Goal: Task Accomplishment & Management: Manage account settings

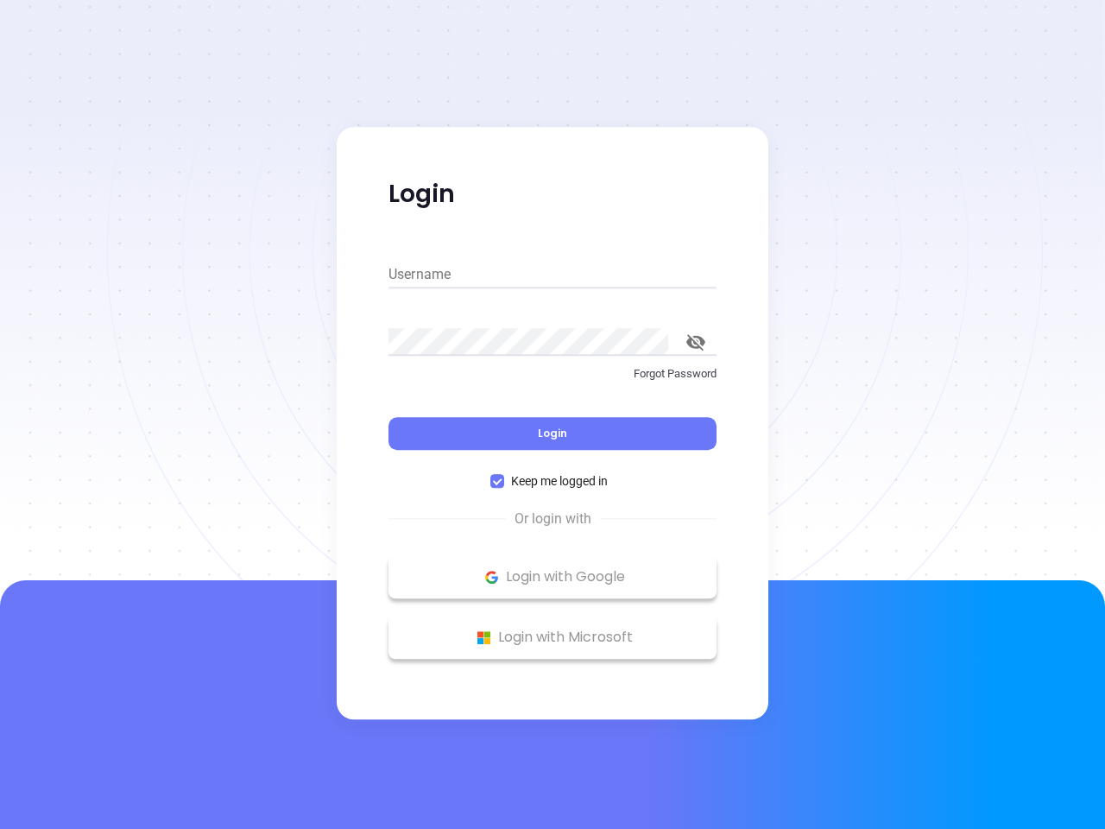
click at [553, 414] on div "Login" at bounding box center [553, 423] width 328 height 54
click at [553, 275] on input "Username" at bounding box center [553, 275] width 328 height 28
click at [696, 342] on icon "toggle password visibility" at bounding box center [695, 342] width 19 height 16
click at [553, 433] on span "Login" at bounding box center [552, 433] width 29 height 15
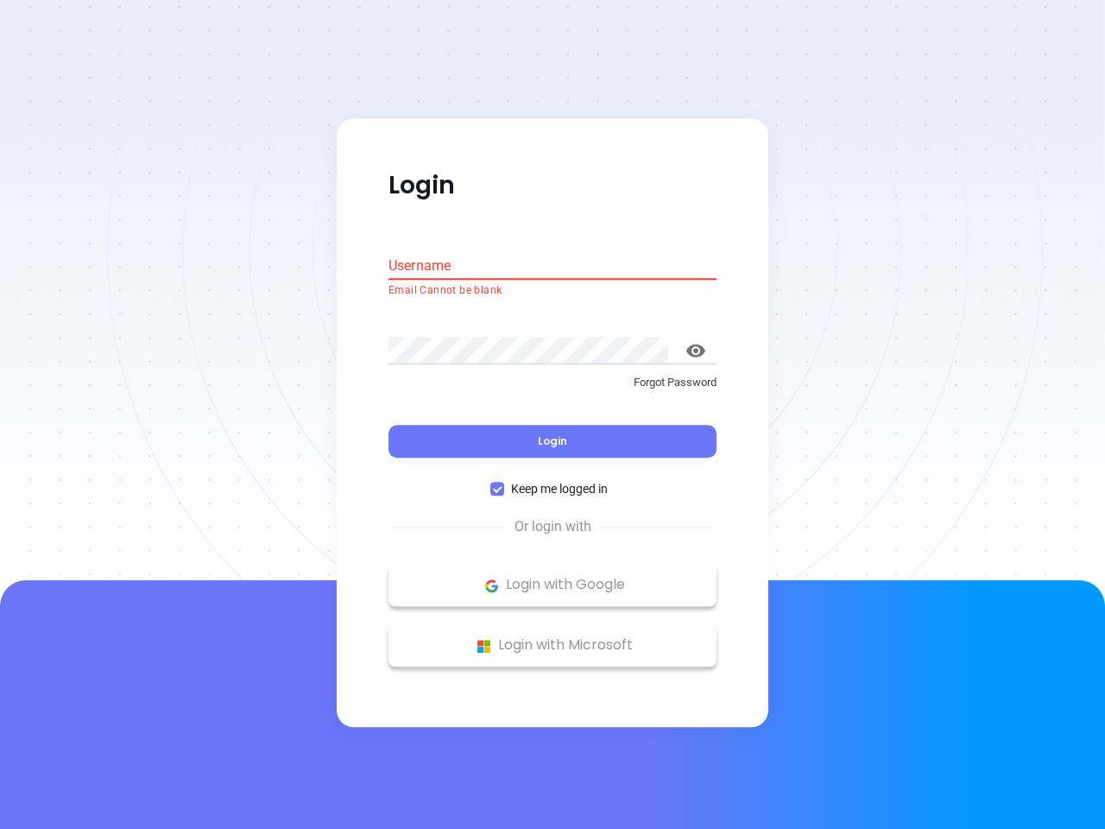
click at [553, 481] on span "Keep me logged in" at bounding box center [559, 489] width 111 height 19
click at [504, 483] on input "Keep me logged in" at bounding box center [497, 490] width 14 height 14
checkbox input "false"
click at [553, 577] on p "Login with Google" at bounding box center [552, 585] width 311 height 26
click at [553, 637] on p "Login with Microsoft" at bounding box center [552, 646] width 311 height 26
